Goal: Information Seeking & Learning: Understand process/instructions

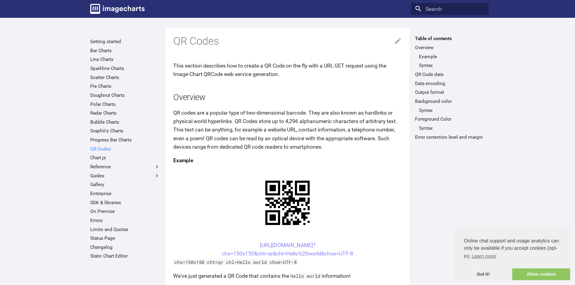
click at [104, 149] on link "QR Codes" at bounding box center [125, 149] width 70 height 6
drag, startPoint x: 248, startPoint y: 244, endPoint x: 369, endPoint y: 256, distance: 122.0
click at [369, 256] on center "[URL][DOMAIN_NAME]? chs=150x150&cht=qr&chl=Hello%20world&choe=UTF-8" at bounding box center [287, 249] width 229 height 17
copy link "[URL][DOMAIN_NAME]? chs=150x150&cht=qr&chl=Hello%20world&choe=UTF-8"
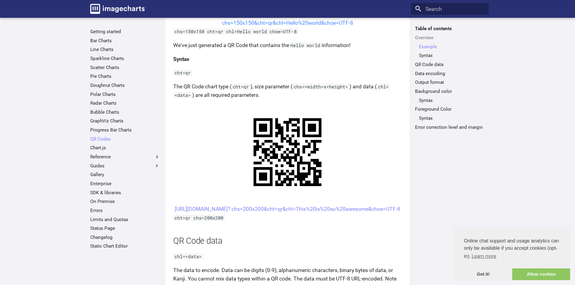
scroll to position [242, 0]
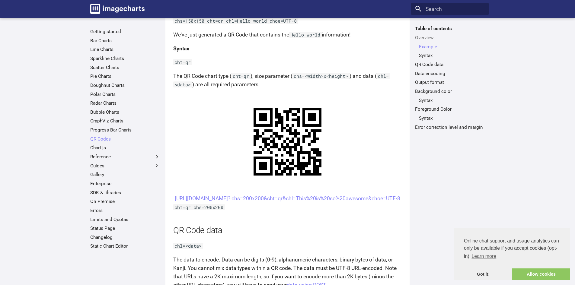
click at [247, 198] on center "[URL][DOMAIN_NAME]? chs=200x200&cht=qr&chl=This%20is%20so%20awesome&choe=UTF-8" at bounding box center [287, 199] width 229 height 8
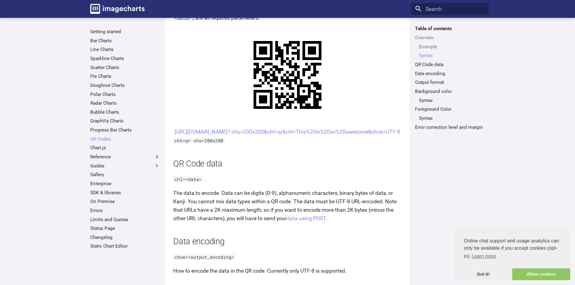
scroll to position [302, 0]
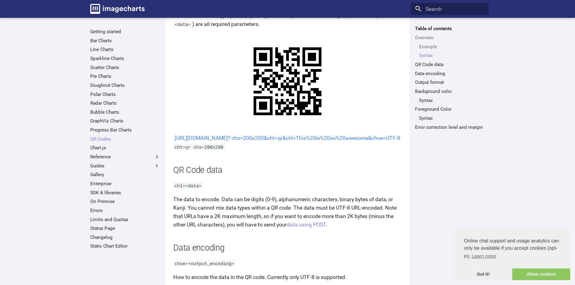
drag, startPoint x: 378, startPoint y: 148, endPoint x: 357, endPoint y: 148, distance: 20.8
click at [357, 143] on center "[URL][DOMAIN_NAME]? chs=200x200&cht=qr&chl=This%20is%20so%20awesome&choe=UTF-8" at bounding box center [287, 138] width 229 height 8
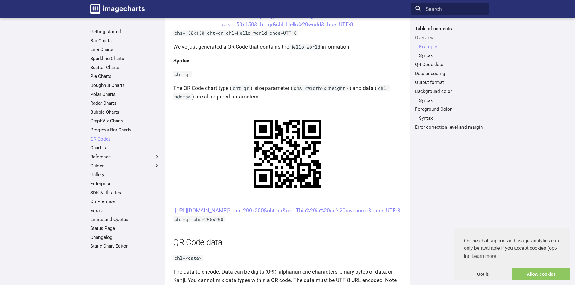
scroll to position [272, 0]
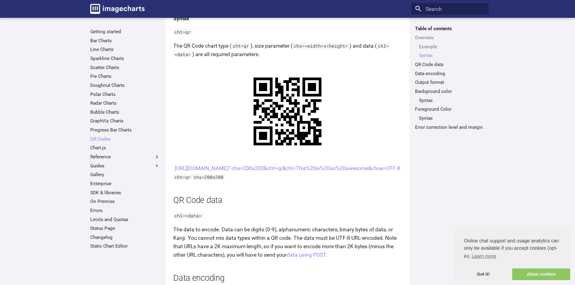
click at [374, 173] on center "[URL][DOMAIN_NAME]? chs=200x200&cht=qr&chl=This%20is%20so%20awesome&choe=UTF-8" at bounding box center [287, 168] width 229 height 8
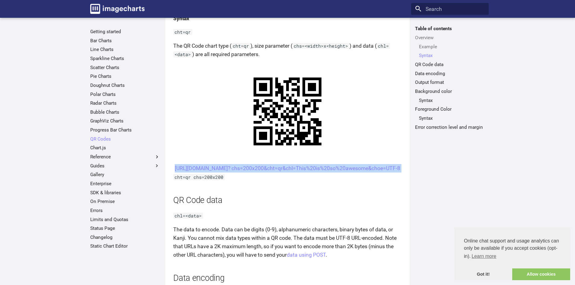
drag, startPoint x: 374, startPoint y: 177, endPoint x: 248, endPoint y: 166, distance: 127.0
click at [248, 166] on center "[URL][DOMAIN_NAME]? chs=200x200&cht=qr&chl=This%20is%20so%20awesome&choe=UTF-8" at bounding box center [287, 168] width 229 height 8
